Goal: Task Accomplishment & Management: Manage account settings

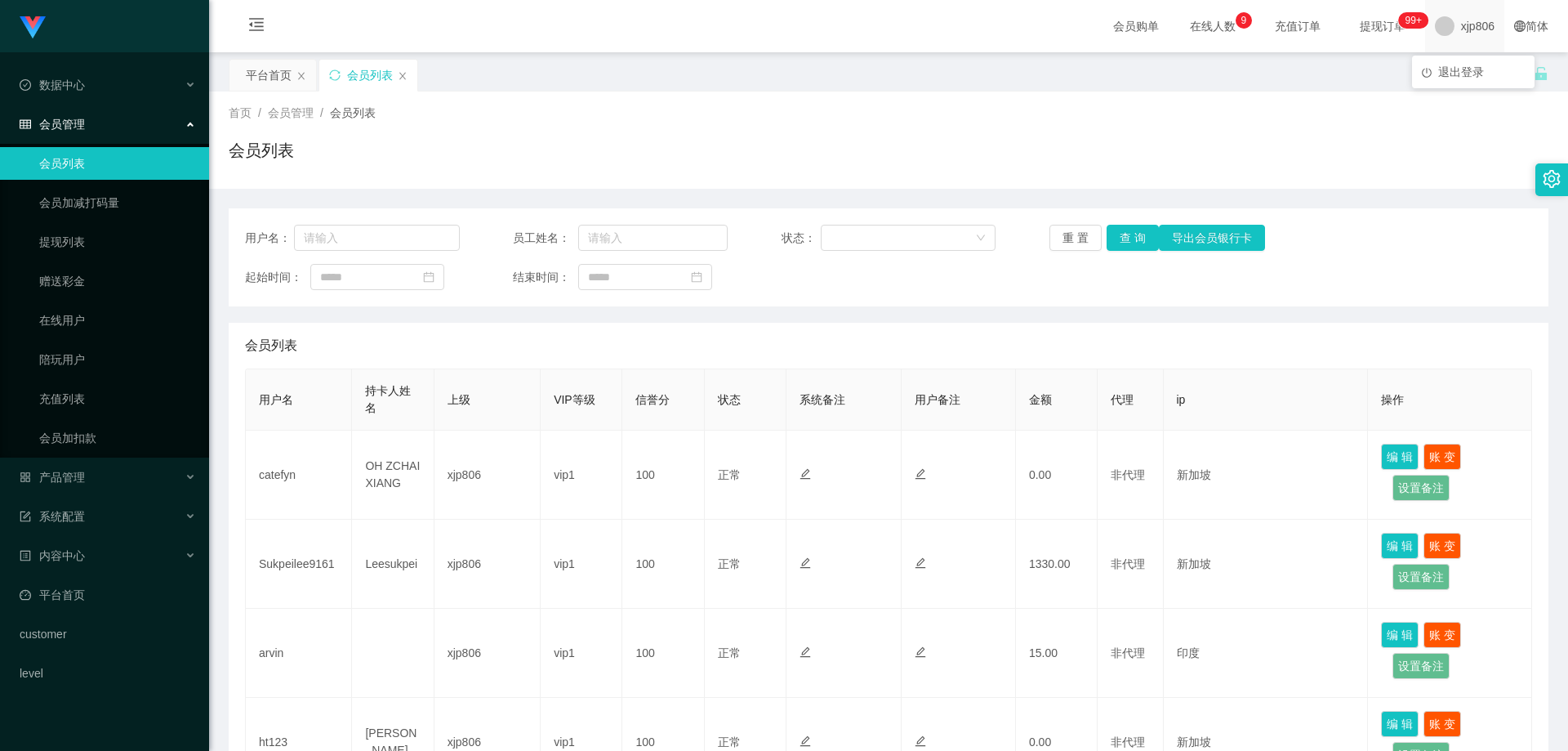
click at [1465, 27] on span "xjp806" at bounding box center [1478, 25] width 33 height 52
click at [1466, 73] on span "退出登录" at bounding box center [1460, 71] width 46 height 13
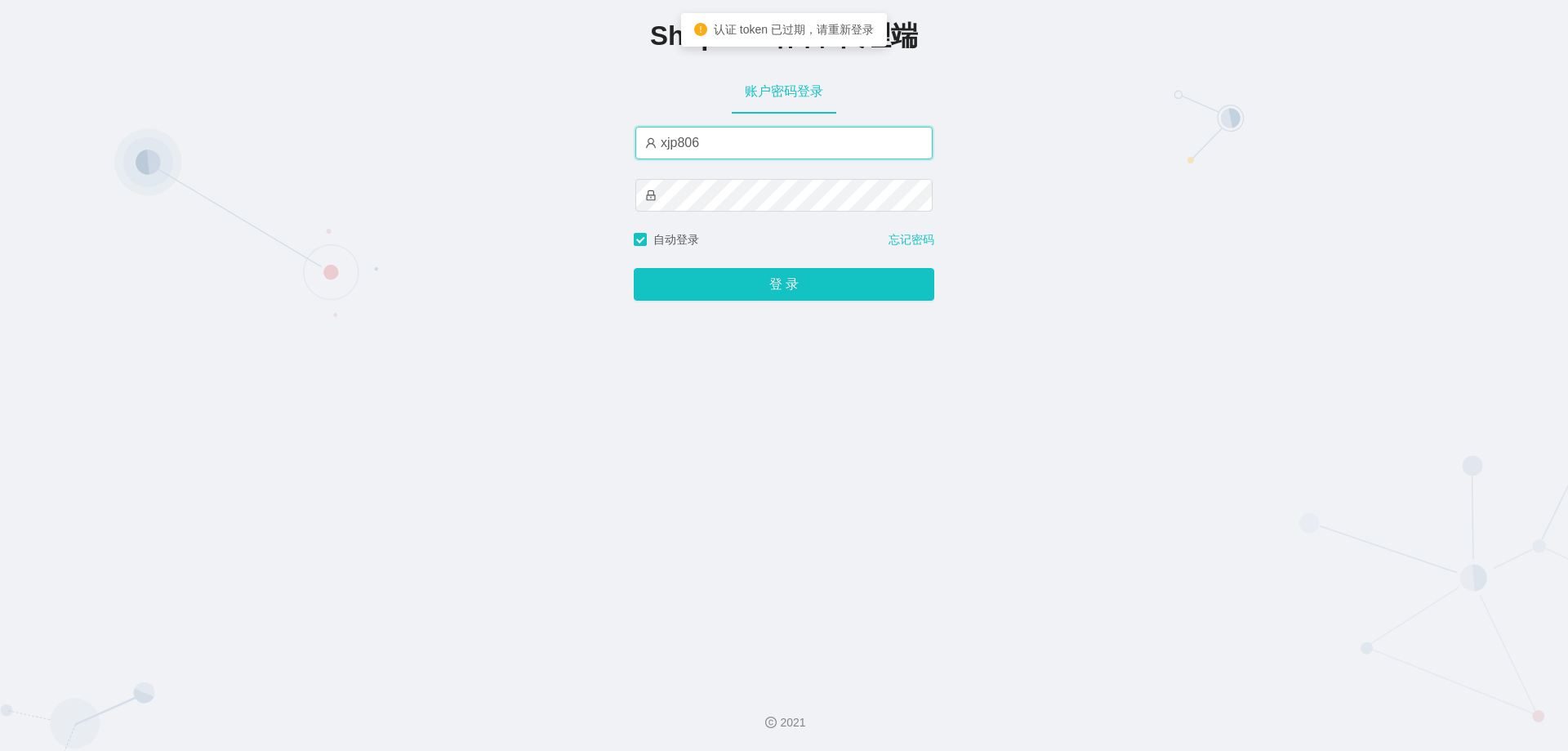
click at [734, 149] on input "xjp806" at bounding box center [784, 142] width 298 height 32
type input "yn06"
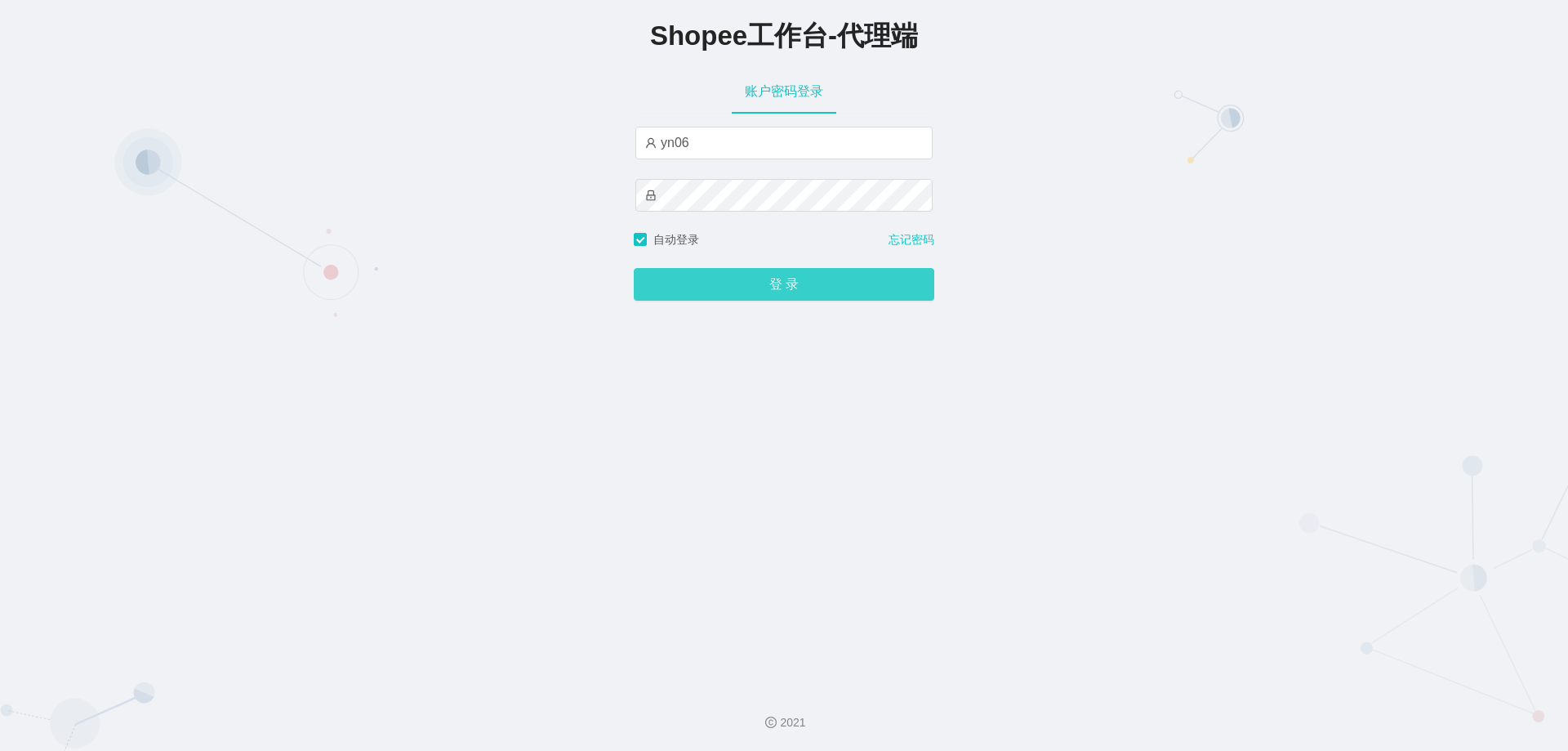
click at [773, 282] on button "登 录" at bounding box center [783, 284] width 300 height 32
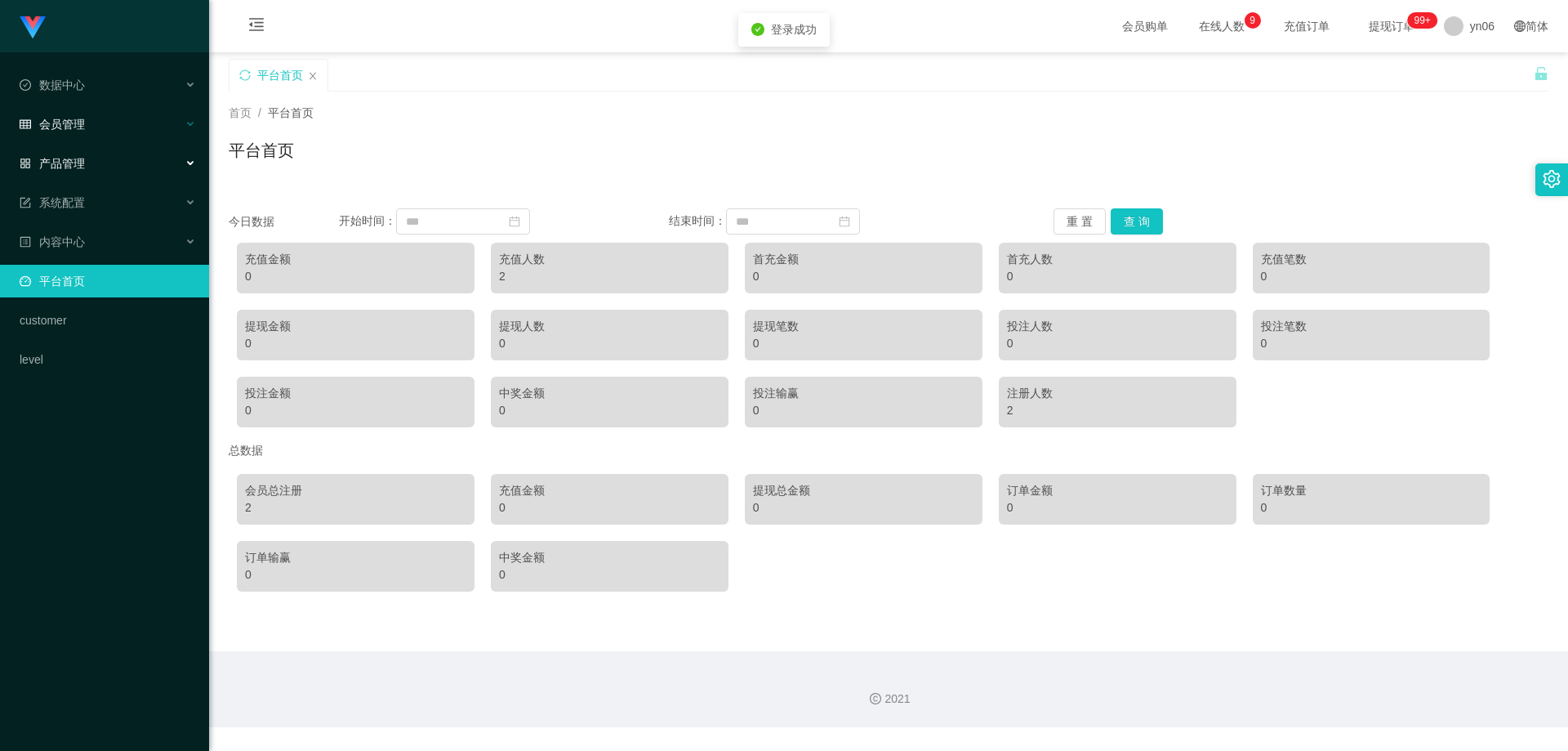
click at [105, 123] on div "会员管理" at bounding box center [105, 123] width 209 height 32
click at [103, 157] on link "会员列表" at bounding box center [117, 163] width 157 height 32
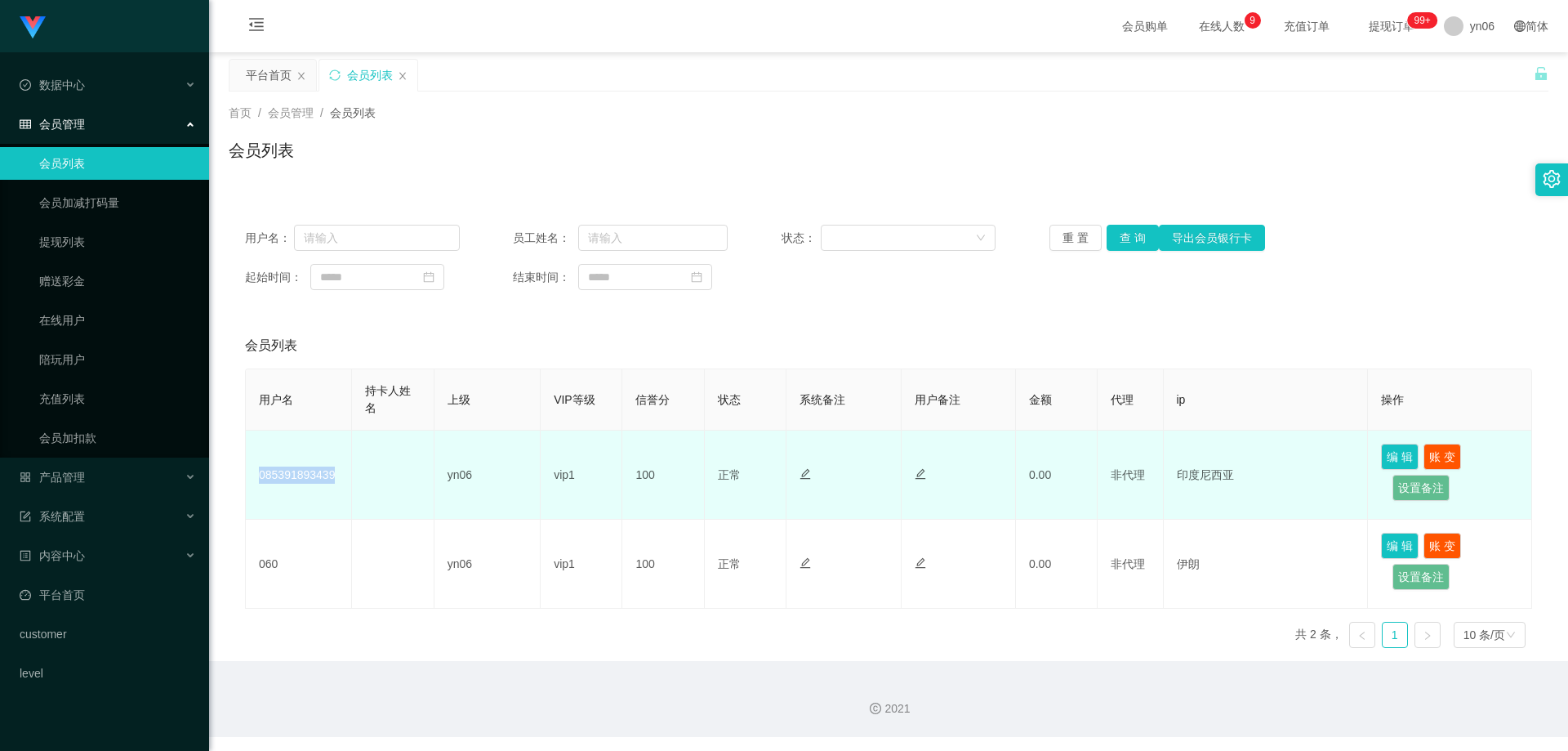
drag, startPoint x: 346, startPoint y: 474, endPoint x: 402, endPoint y: 602, distance: 139.7
click at [253, 473] on td "085391893439" at bounding box center [299, 475] width 106 height 89
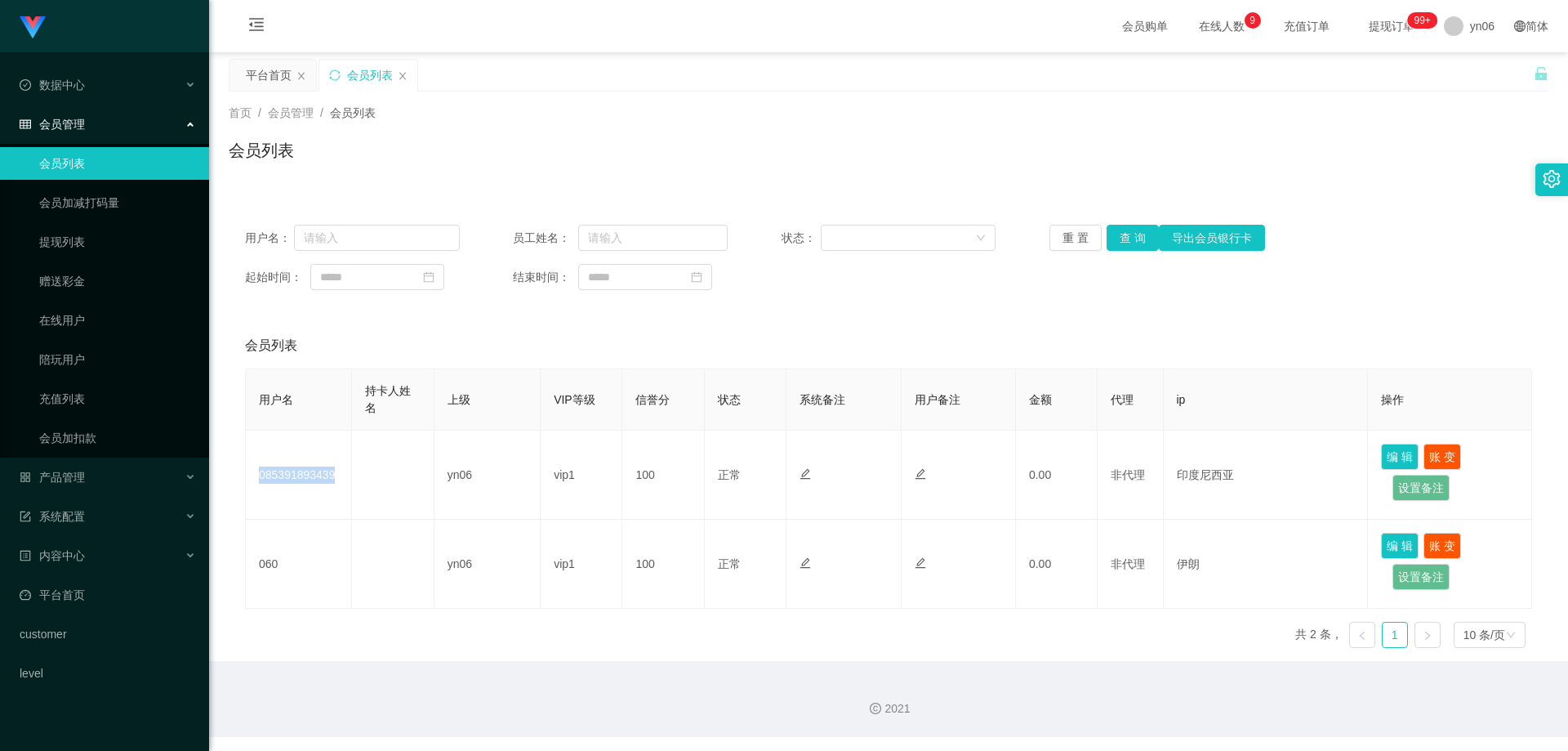
copy td "085391893439"
